Goal: Check status: Check status

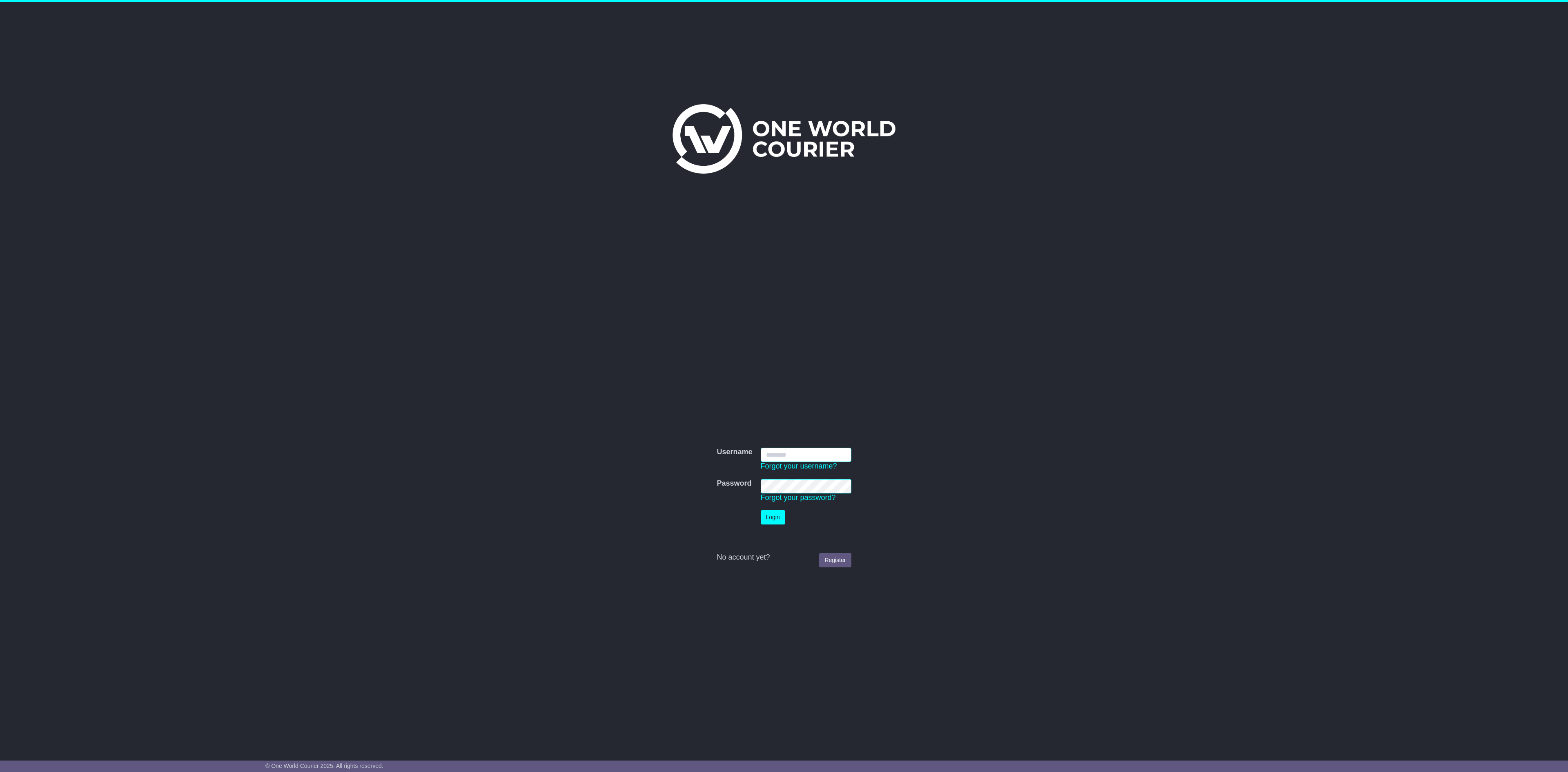
type input "**********"
click at [765, 371] on button "Login" at bounding box center [773, 517] width 24 height 14
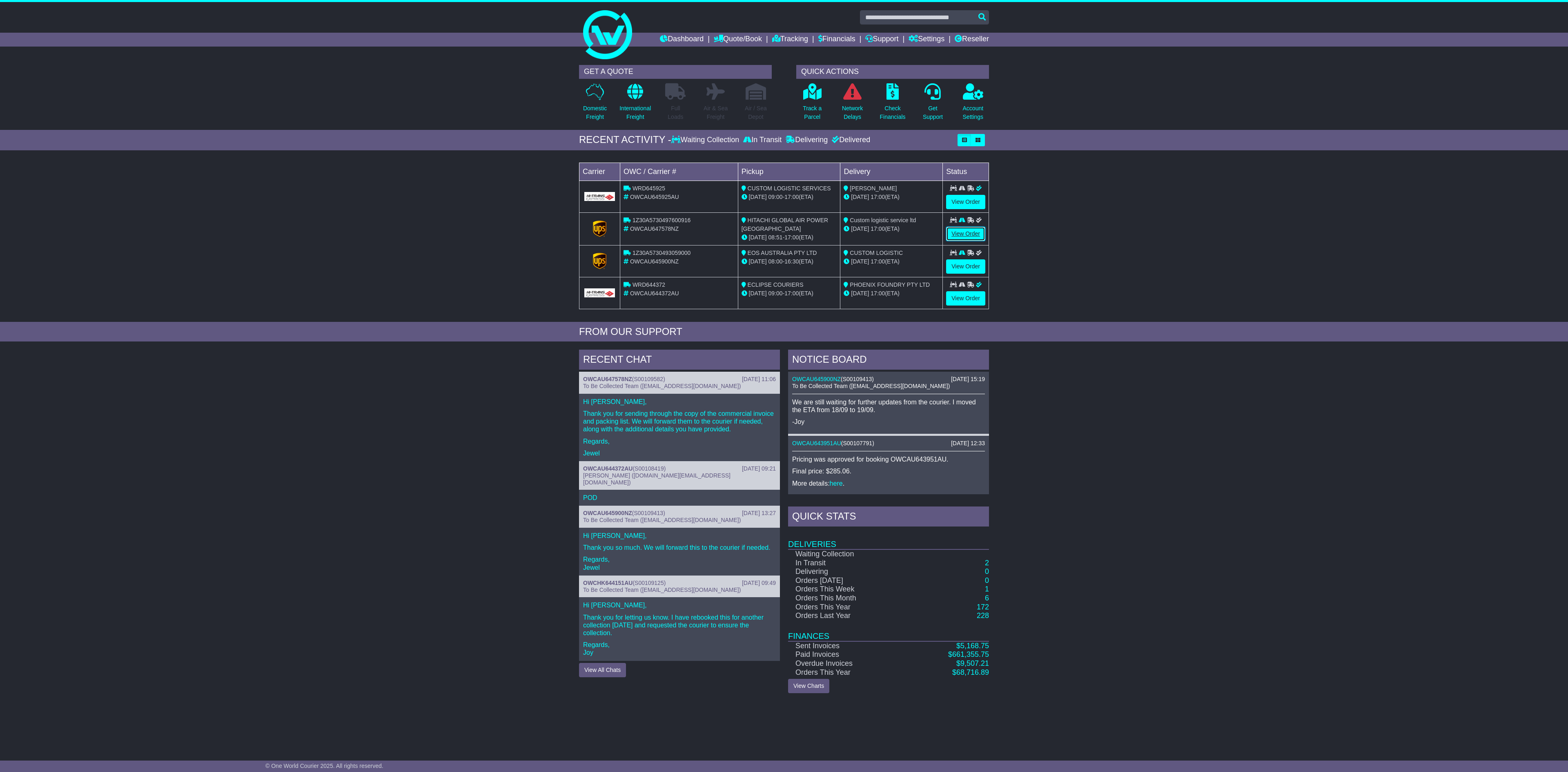
click at [956, 239] on link "View Order" at bounding box center [965, 233] width 39 height 14
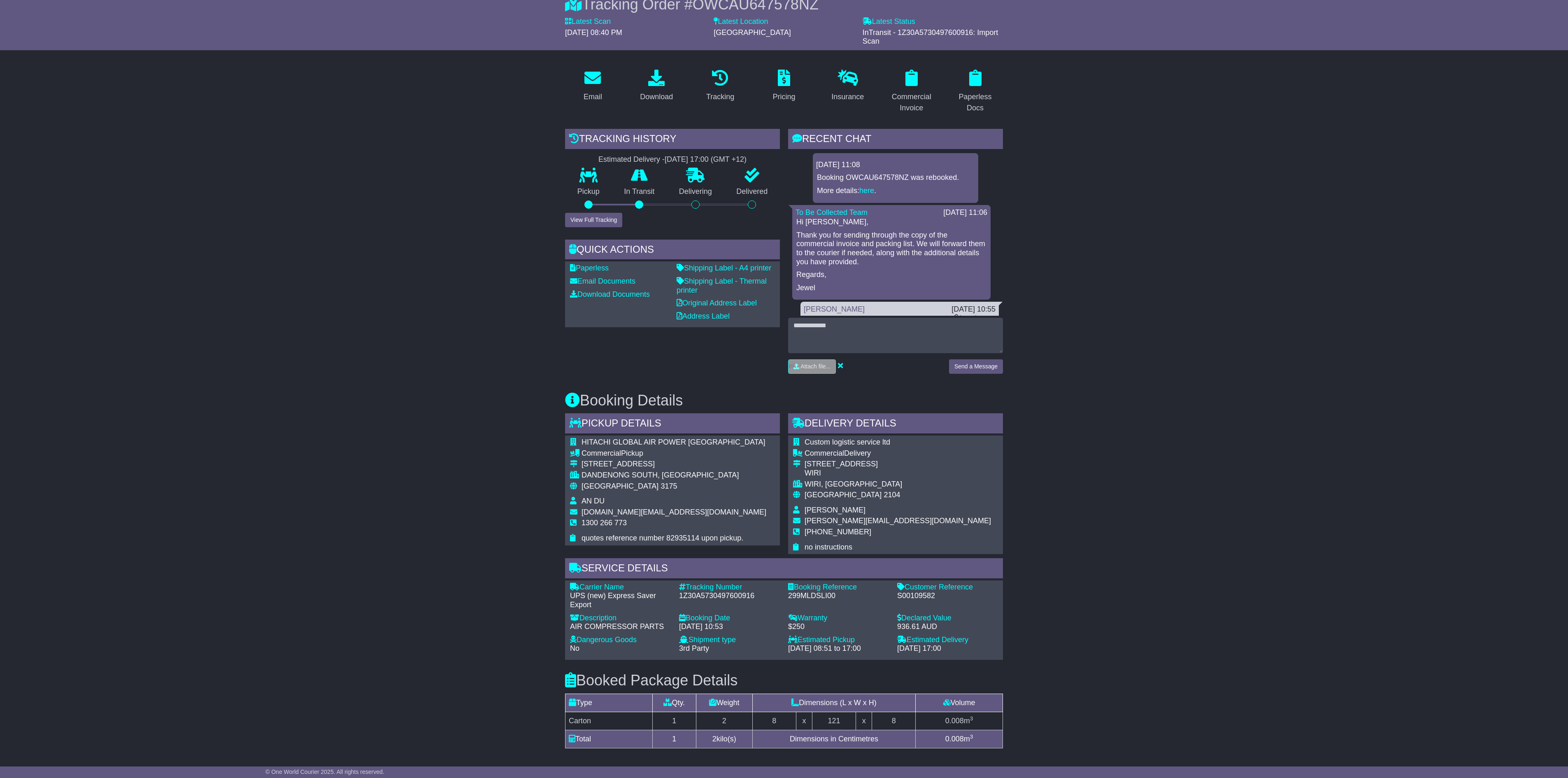
scroll to position [164, 0]
